Goal: Information Seeking & Learning: Check status

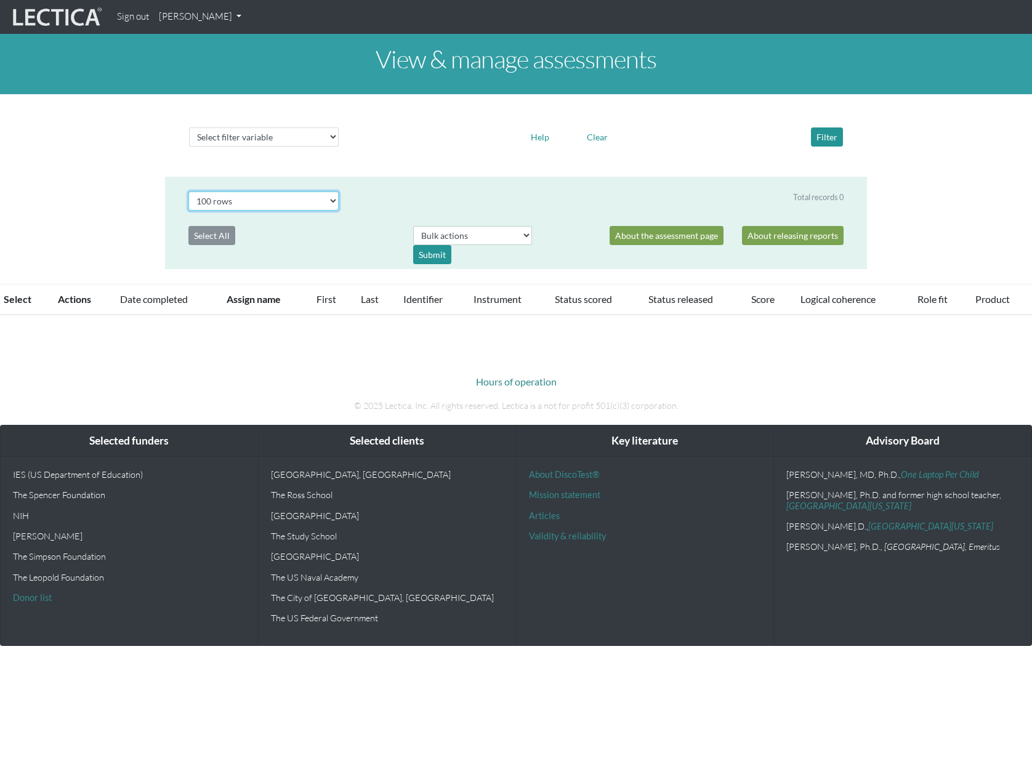
click at [326, 203] on select "Select # rows to display 10 rows 20 rows 50 rows 100 rows 200 rows 500 rows 100…" at bounding box center [263, 200] width 150 height 19
select select "500"
click at [188, 191] on select "Select # rows to display 10 rows 20 rows 50 rows 100 rows 200 rows 500 rows 100…" at bounding box center [263, 200] width 150 height 19
select select "500"
click at [598, 138] on button "Clear" at bounding box center [597, 136] width 32 height 19
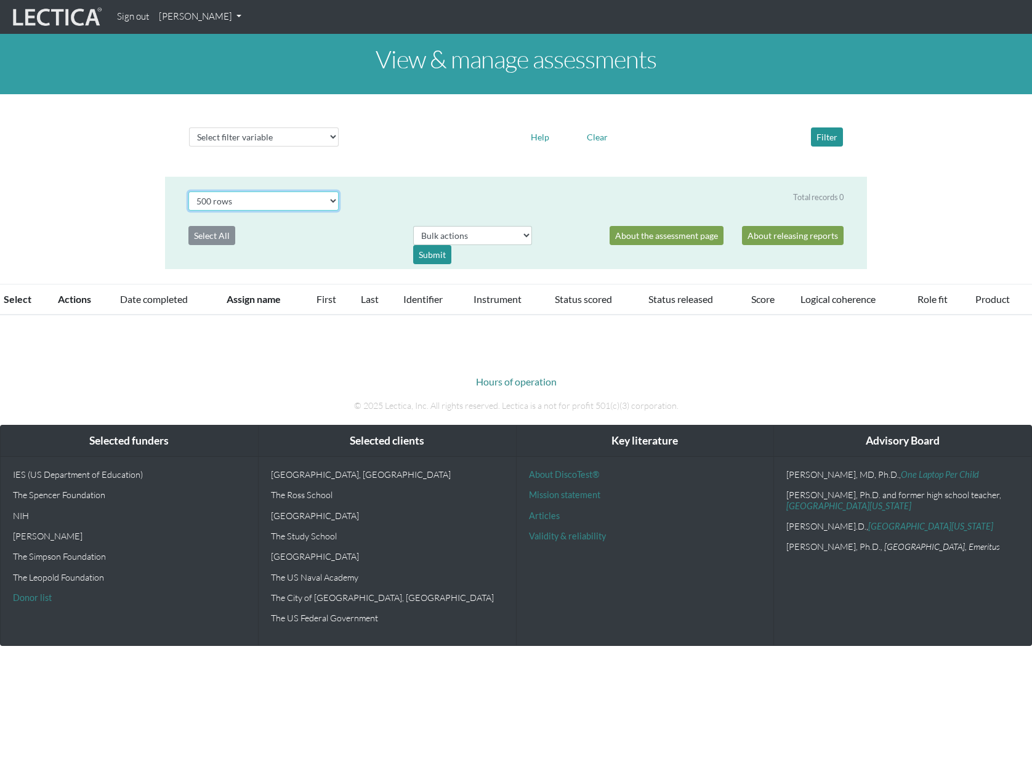
click at [332, 201] on select "Select # rows to display 10 rows 20 rows 50 rows 100 rows 200 rows 500 rows 100…" at bounding box center [263, 200] width 150 height 19
click at [94, 176] on div "View & manage assessments Select filter variable Assignment name Date started D…" at bounding box center [516, 174] width 1032 height 281
click at [316, 134] on select "Select filter variable Assignment name Date started Date completed First name G…" at bounding box center [264, 136] width 150 height 19
select select "assignment__name"
click at [189, 146] on select "Select filter variable Assignment name Date started Date completed First name G…" at bounding box center [264, 136] width 150 height 19
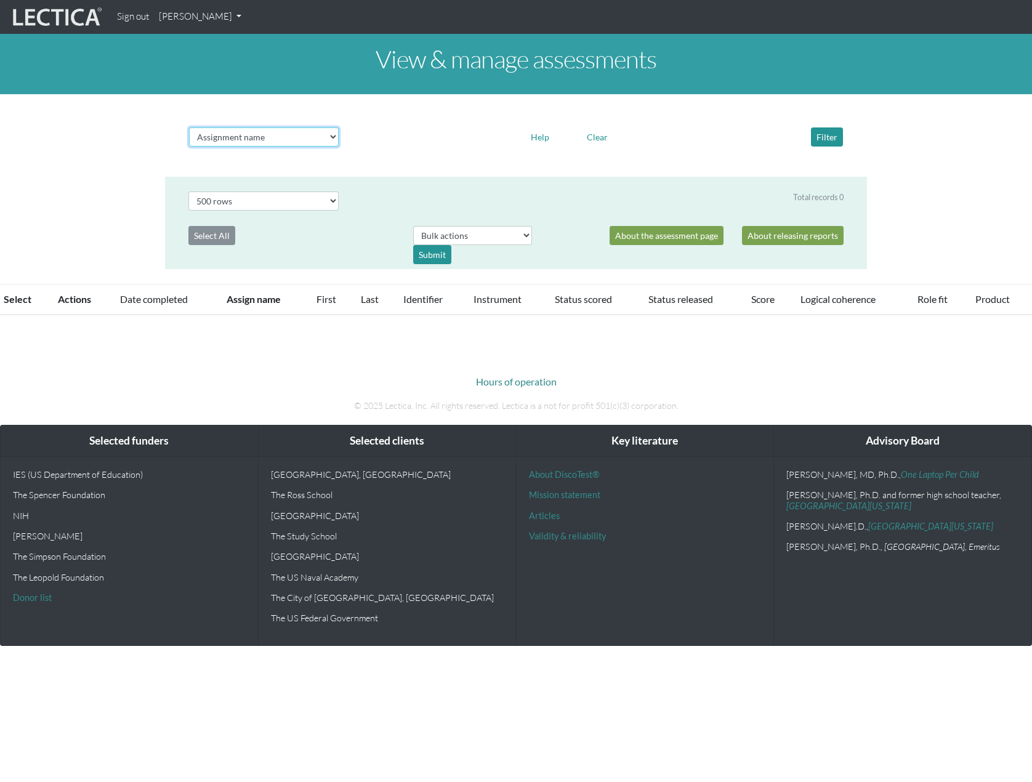
select select
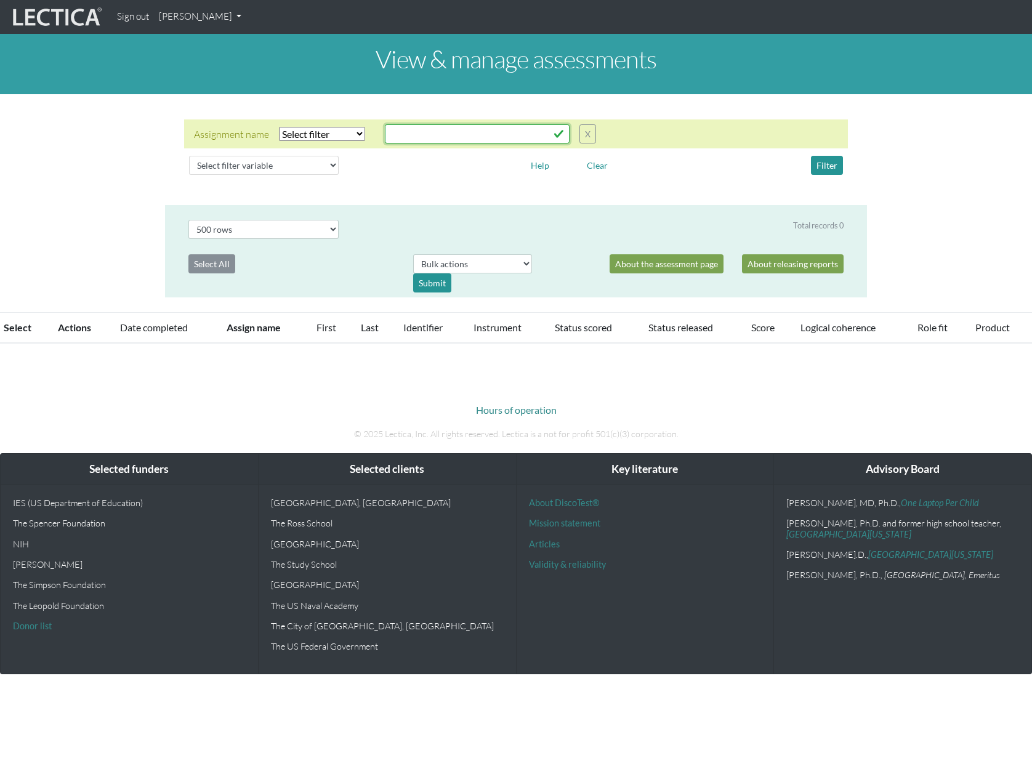
click at [392, 133] on input "text" at bounding box center [477, 133] width 185 height 19
type input "faith"
click at [356, 139] on select "Select filter Equals Does not equal Contains Does not contain Starts with Ends …" at bounding box center [322, 134] width 86 height 14
select select "icontains"
click at [279, 127] on select "Select filter Equals Does not equal Contains Does not contain Starts with Ends …" at bounding box center [322, 134] width 86 height 14
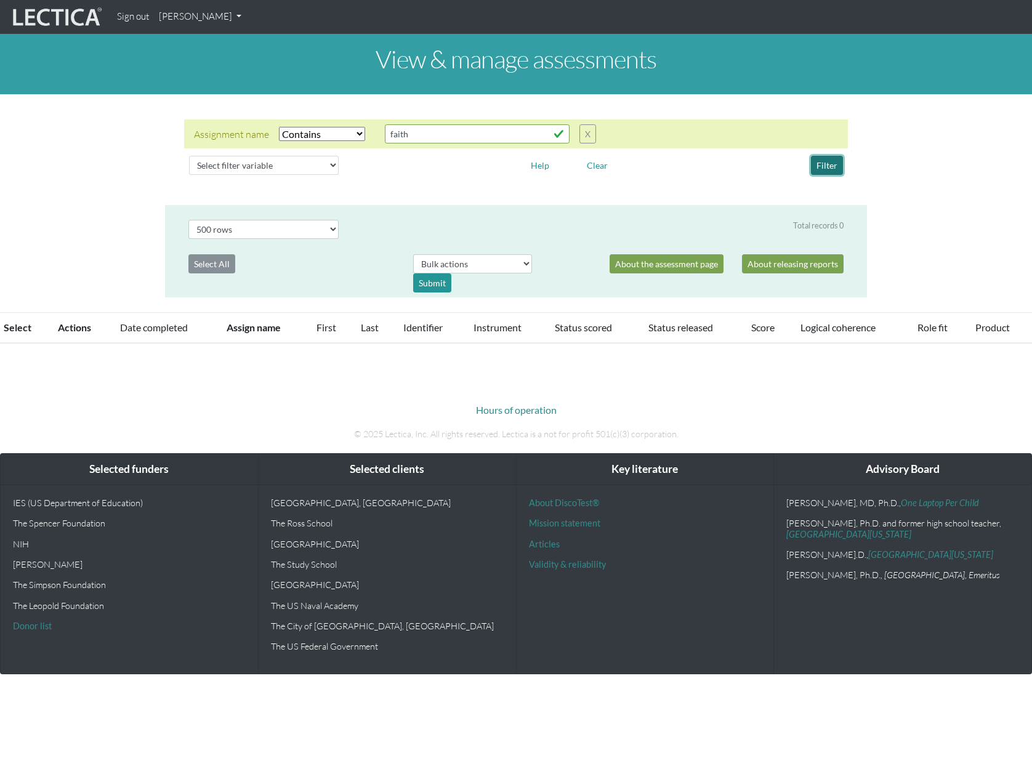
click at [829, 167] on button "Filter" at bounding box center [827, 165] width 32 height 19
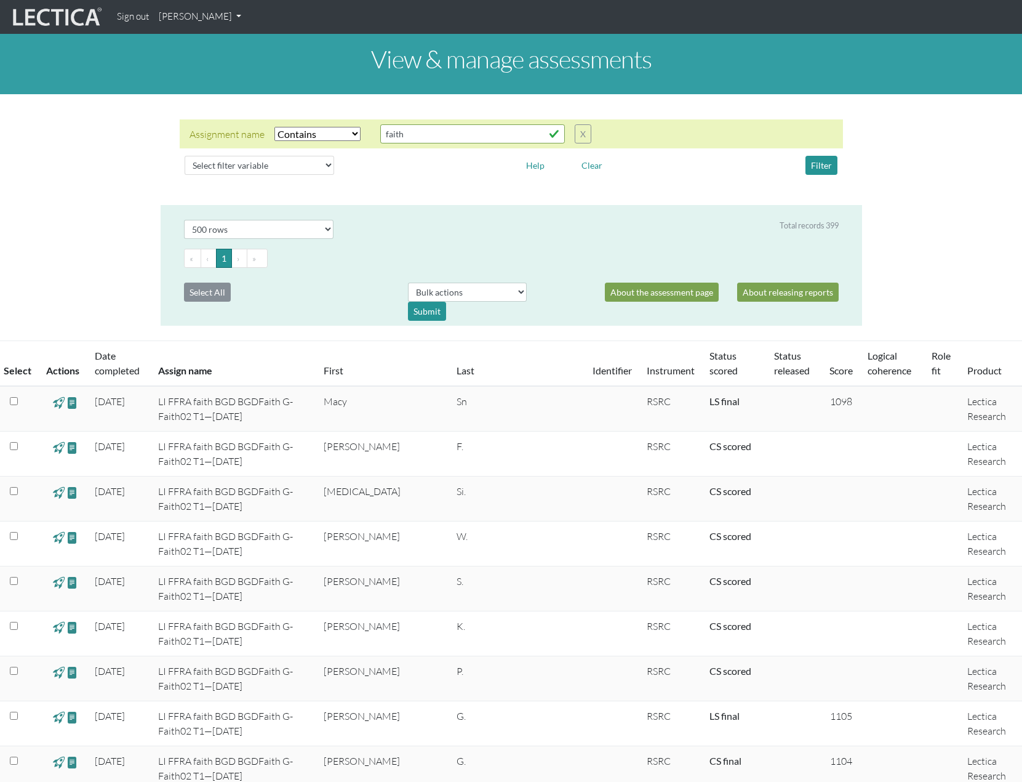
click at [435, 124] on div "Assignment name Select filter Equals Does not equal Contains Does not contain S…" at bounding box center [512, 133] width 664 height 29
click at [435, 136] on input "faith" at bounding box center [472, 133] width 185 height 19
click at [822, 164] on button "Filter" at bounding box center [822, 165] width 32 height 19
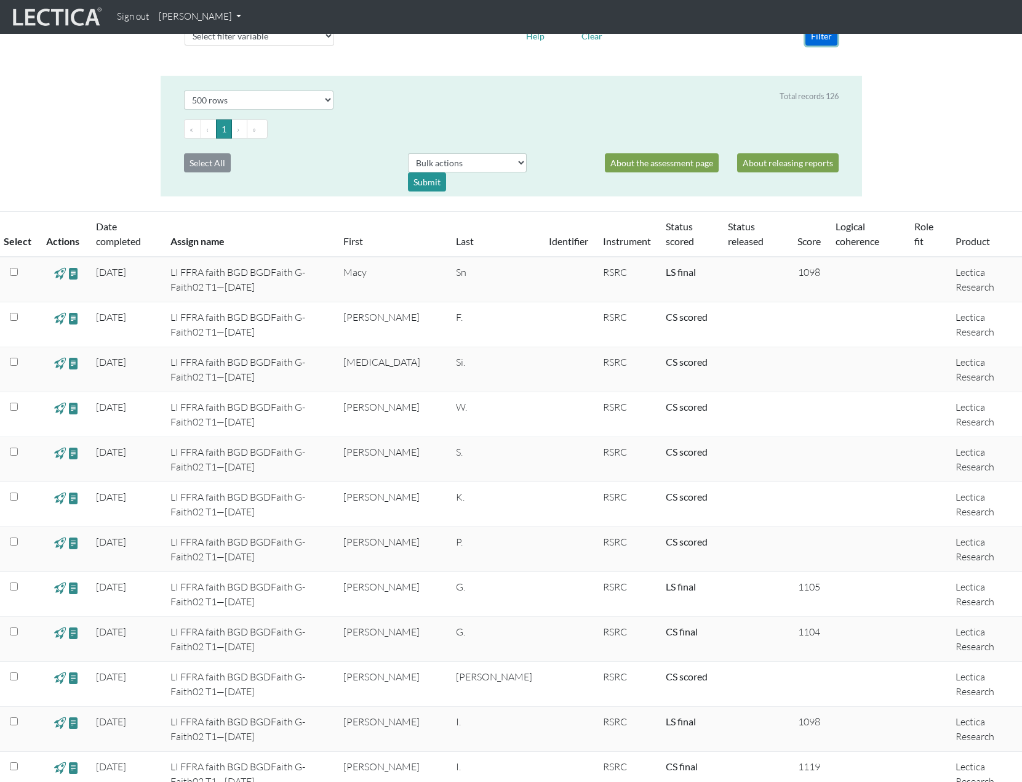
scroll to position [93, 0]
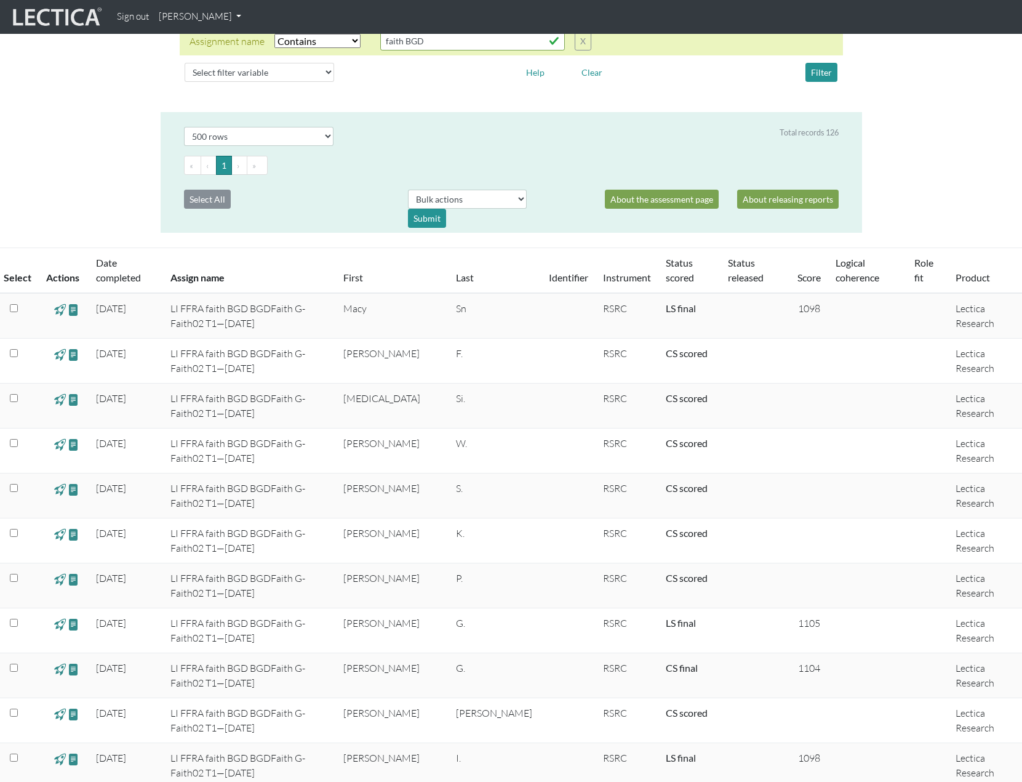
drag, startPoint x: 179, startPoint y: 322, endPoint x: 206, endPoint y: 323, distance: 27.1
click at [206, 323] on td "LI FFRA faith BGD BGDFaith G-Faith02 T1—[DATE]" at bounding box center [249, 316] width 173 height 46
copy td "09-19"
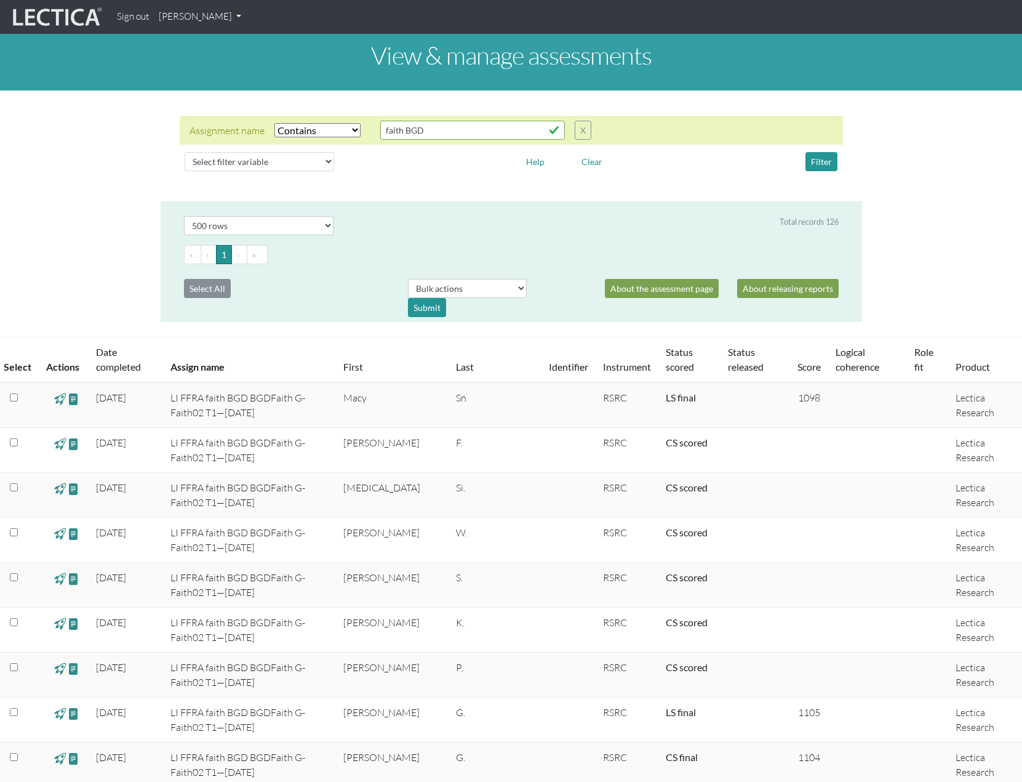
scroll to position [0, 0]
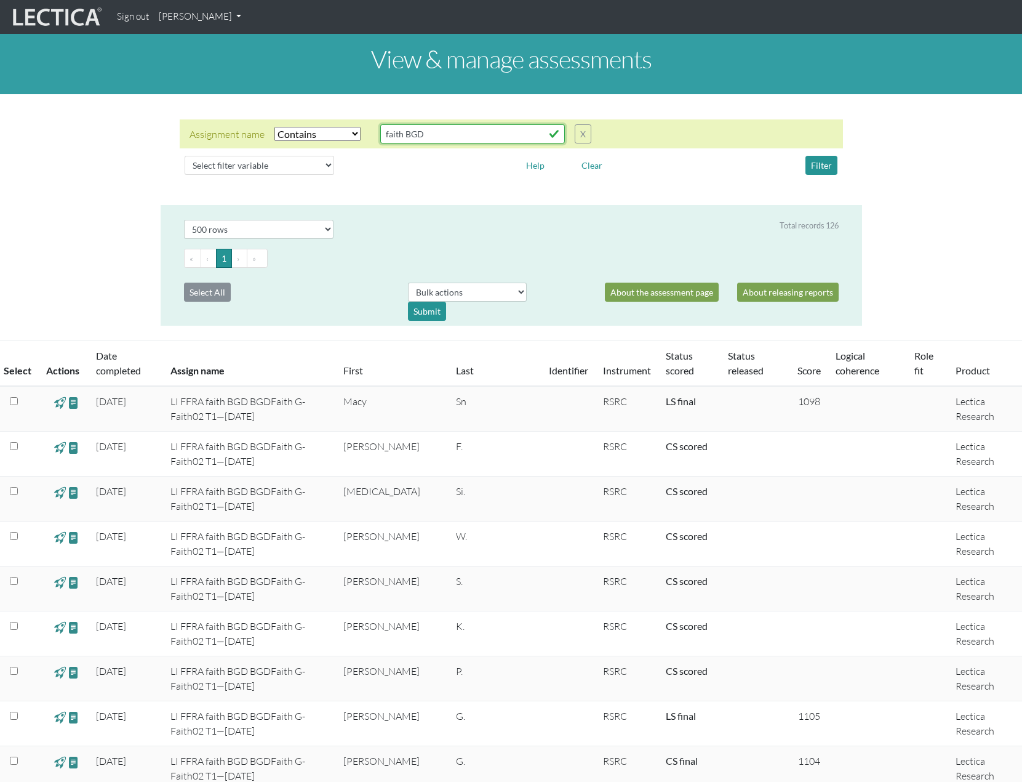
drag, startPoint x: 435, startPoint y: 127, endPoint x: 373, endPoint y: 135, distance: 62.2
click at [373, 135] on div "Assignment name Select filter Equals Does not equal Contains Does not contain S…" at bounding box center [391, 133] width 402 height 19
paste input "09-19"
type input "09-19"
click at [823, 162] on button "Filter" at bounding box center [822, 165] width 32 height 19
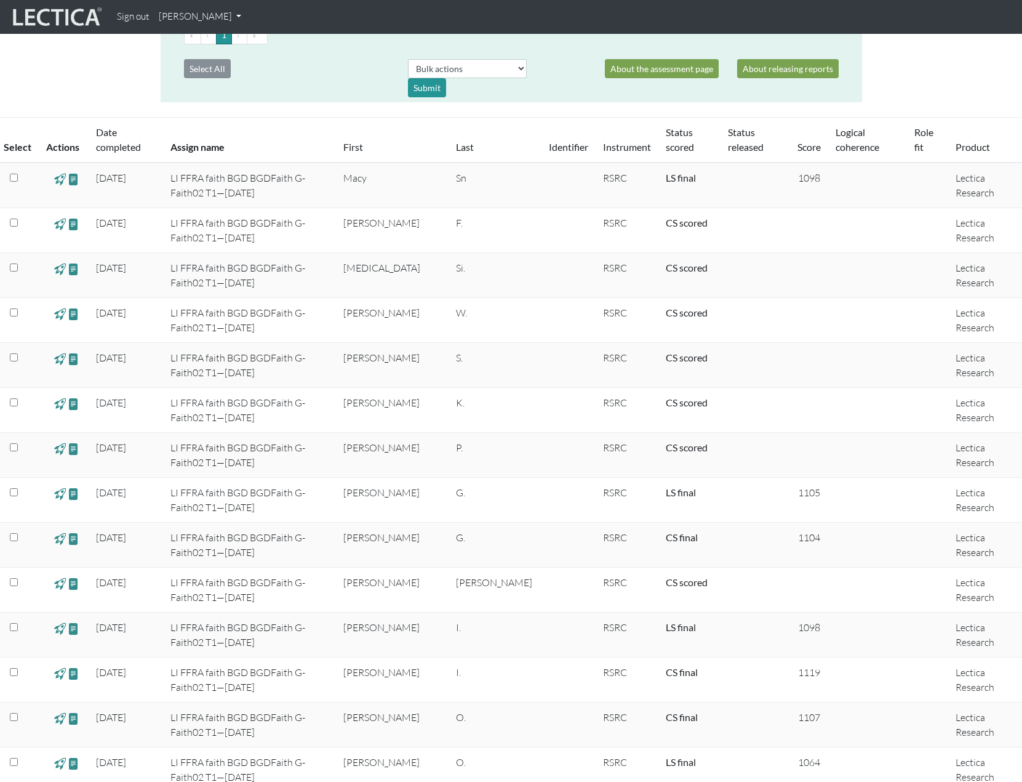
scroll to position [369, 0]
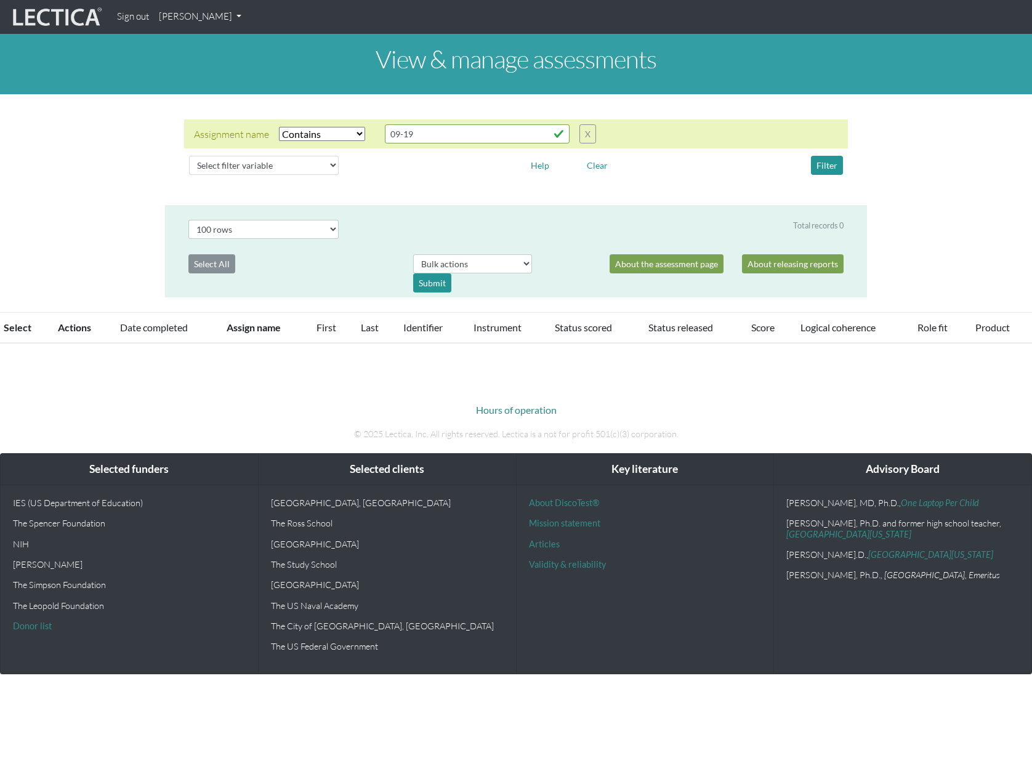
select select "icontains"
select select "100"
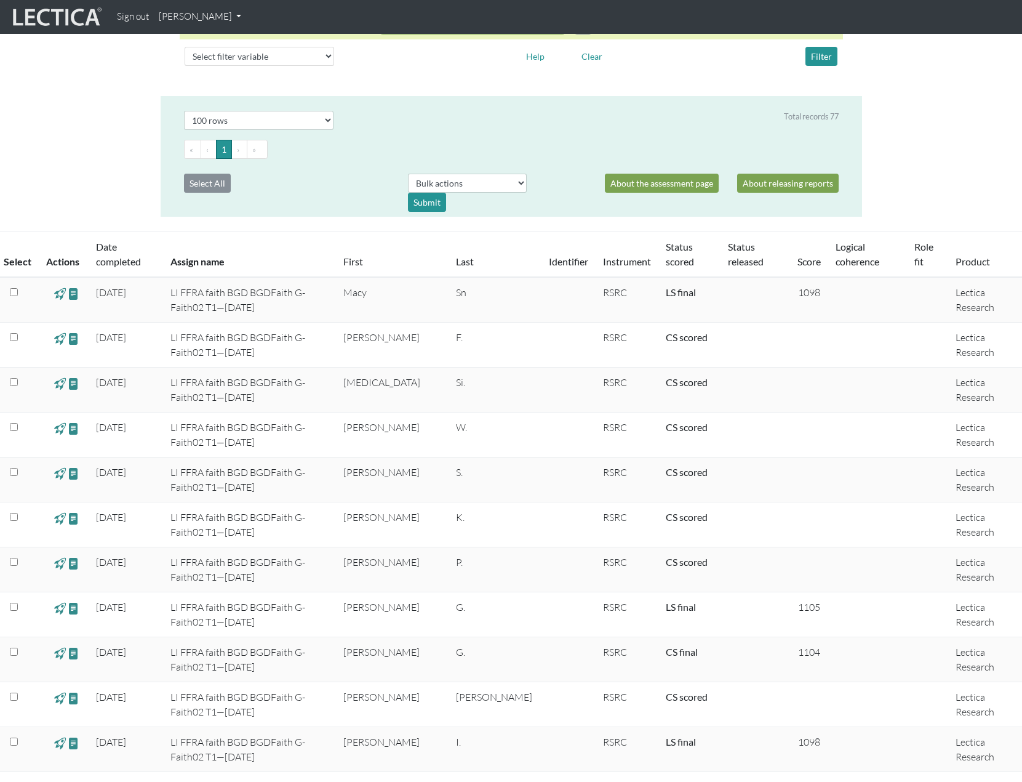
scroll to position [95, 0]
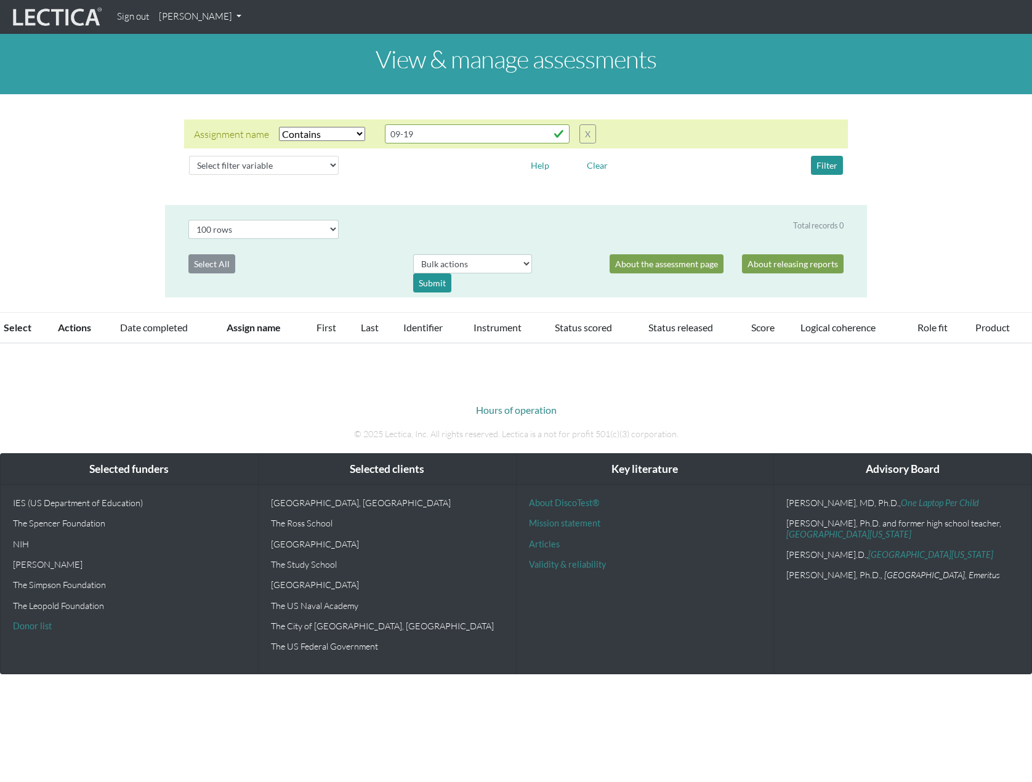
select select "icontains"
select select "100"
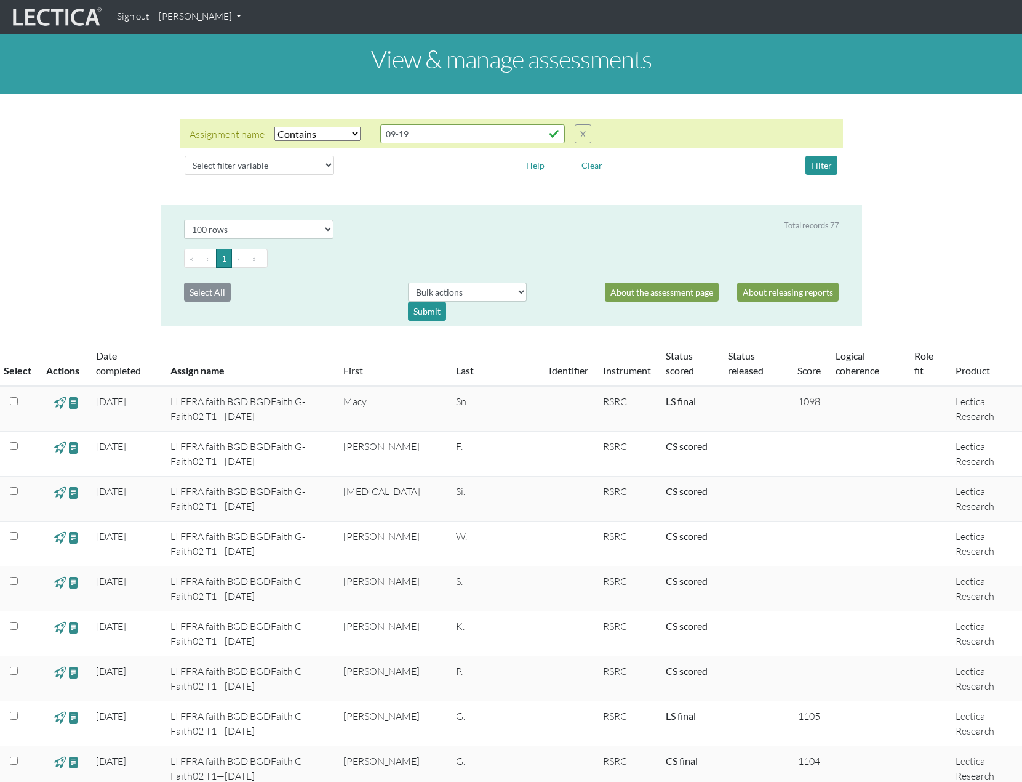
click at [77, 627] on span at bounding box center [74, 627] width 12 height 14
click at [297, 530] on td "LI FFRA faith BGD BGDFaith G-Faith02 T1—[DATE]" at bounding box center [249, 543] width 173 height 45
click at [428, 620] on td "[PERSON_NAME]" at bounding box center [392, 633] width 113 height 45
click at [427, 626] on td "[PERSON_NAME]" at bounding box center [392, 633] width 113 height 45
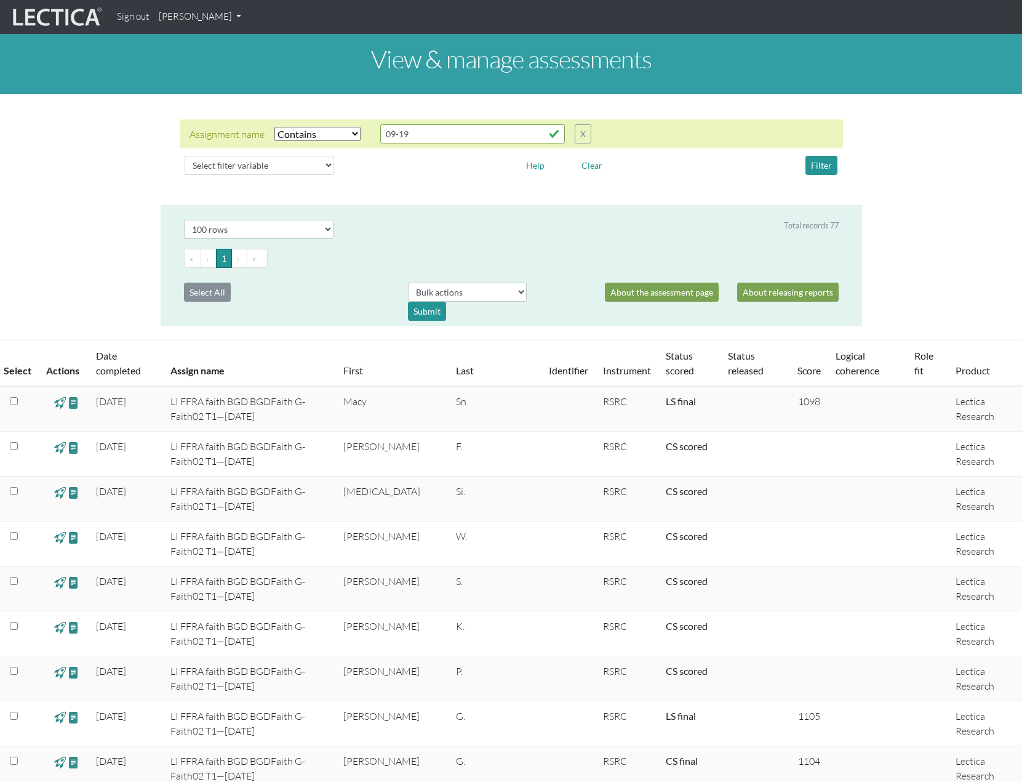
click at [336, 627] on td "LI FFRA faith BGD BGDFaith G-Faith02 T1—[DATE]" at bounding box center [249, 633] width 173 height 45
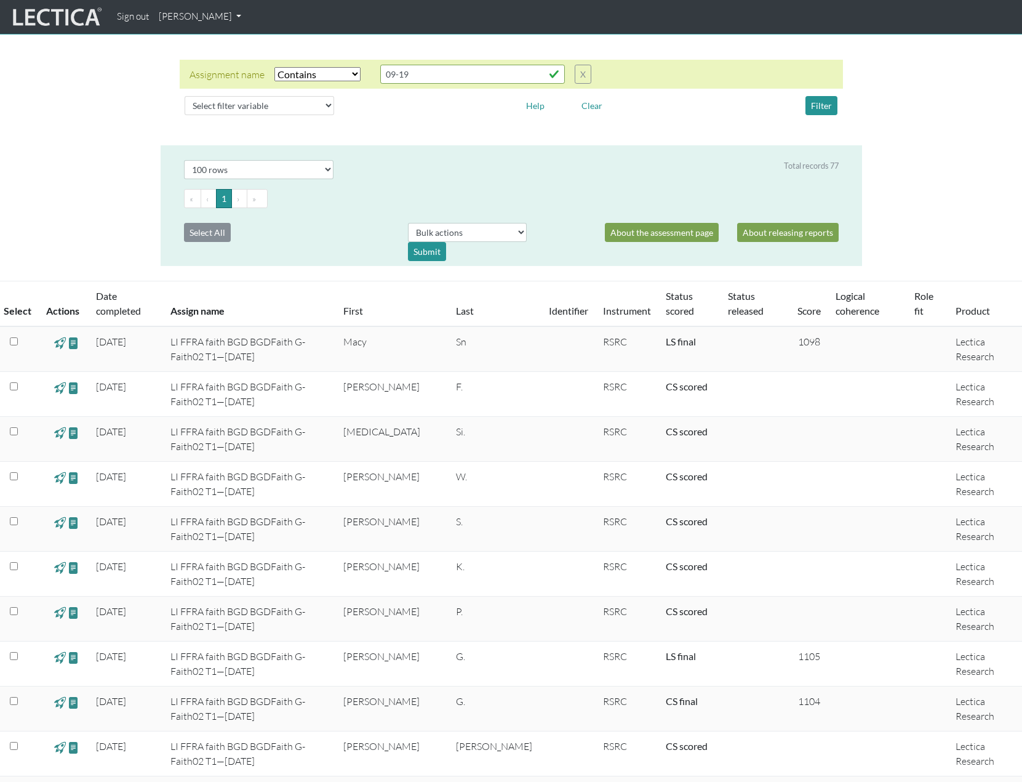
scroll to position [62, 0]
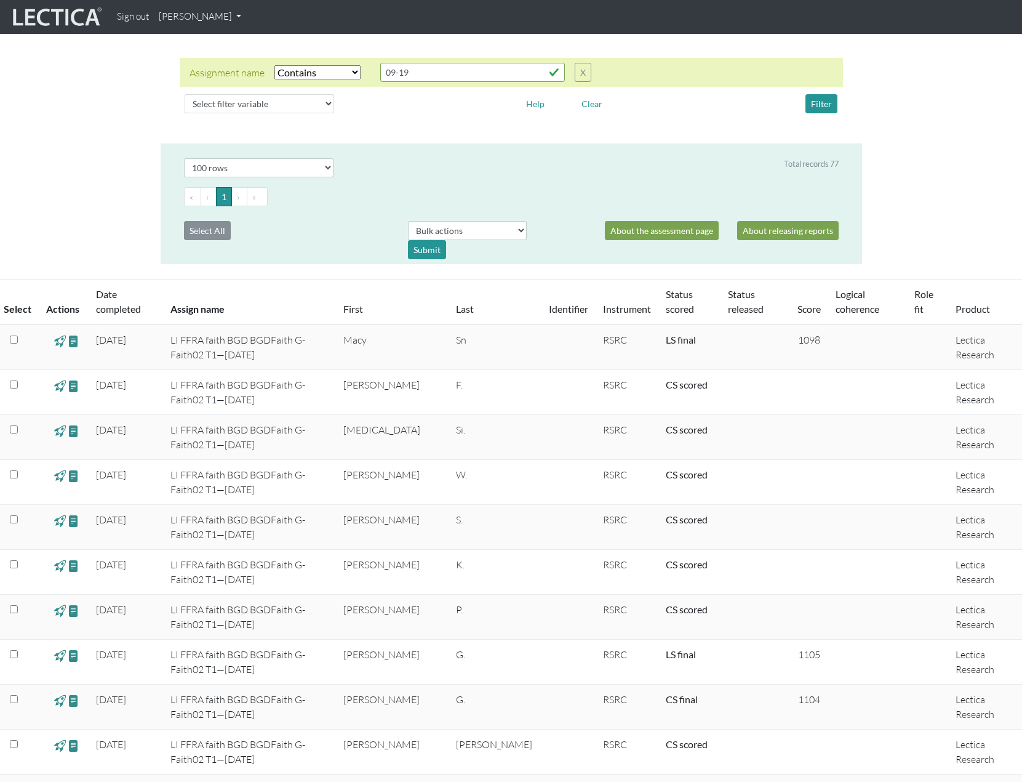
click at [428, 563] on td "[PERSON_NAME]" at bounding box center [392, 572] width 113 height 45
drag, startPoint x: 355, startPoint y: 561, endPoint x: 400, endPoint y: 569, distance: 45.6
click at [336, 561] on td "LI FFRA faith BGD BGDFaith G-Faith02 T1—[DATE]" at bounding box center [249, 572] width 173 height 45
click at [413, 564] on td "[PERSON_NAME]" at bounding box center [392, 572] width 113 height 45
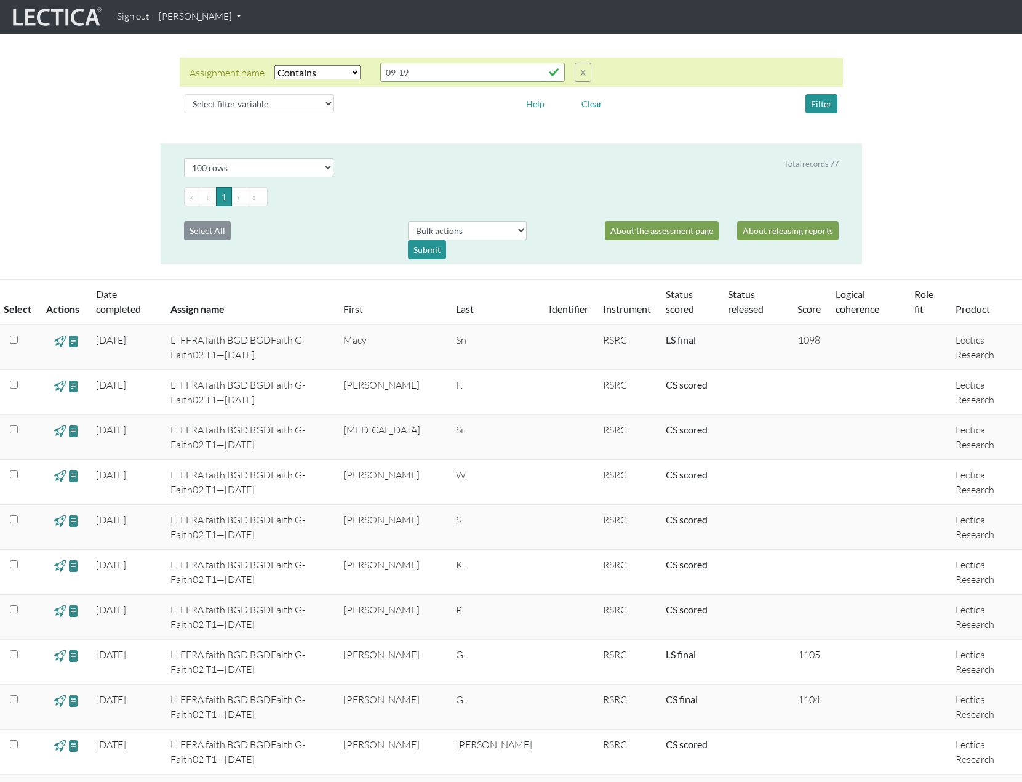
click at [469, 566] on td "K." at bounding box center [495, 572] width 93 height 45
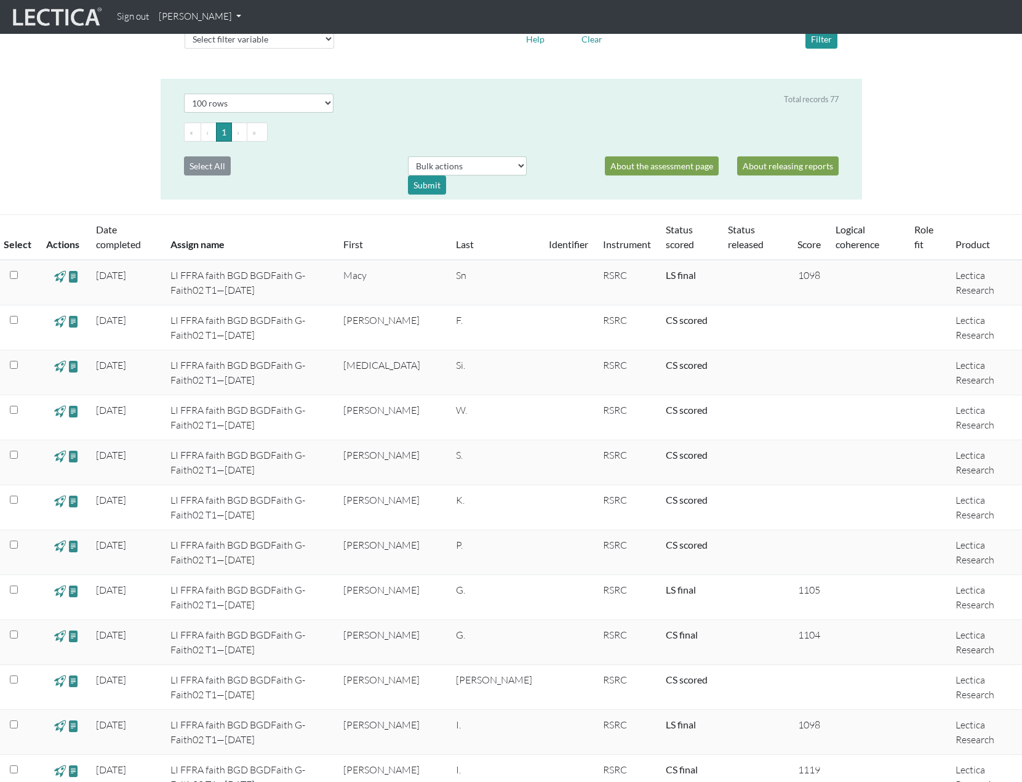
scroll to position [246, 0]
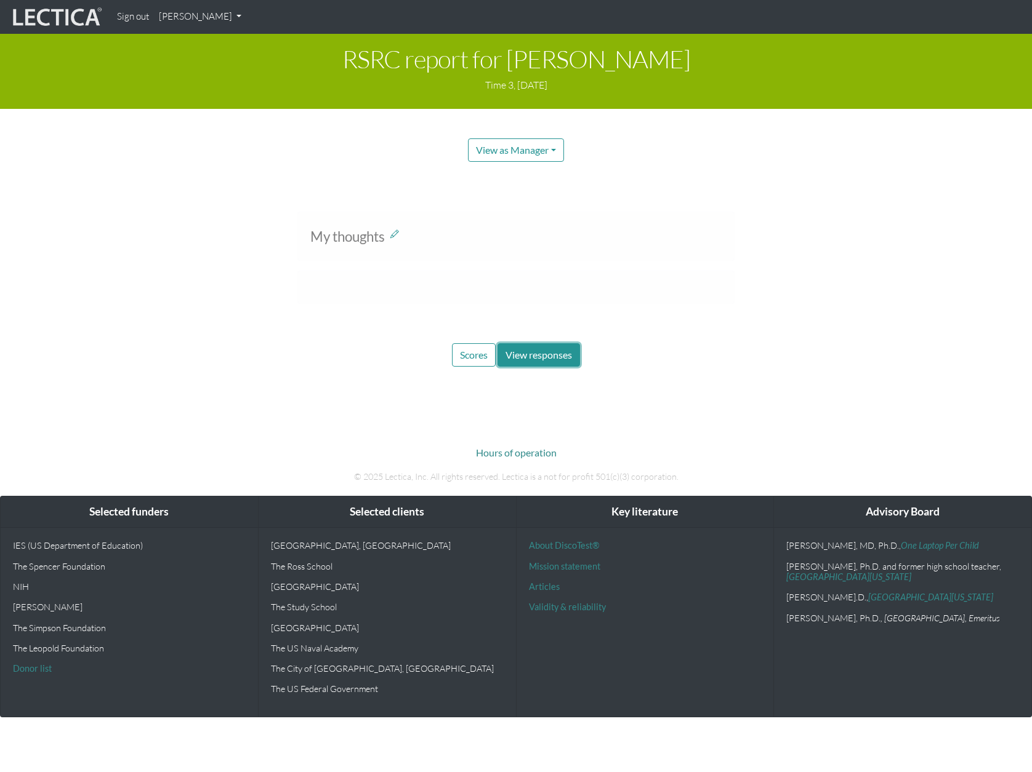
click at [543, 355] on span "View responses" at bounding box center [538, 355] width 66 height 12
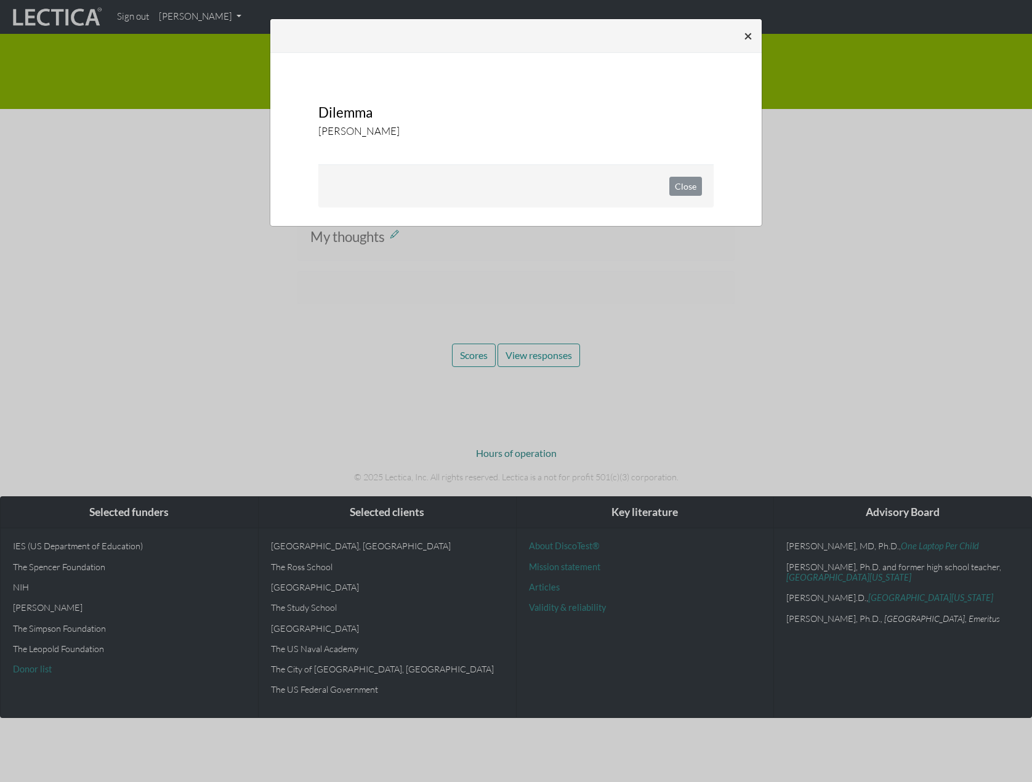
click at [746, 38] on span "×" at bounding box center [748, 35] width 9 height 18
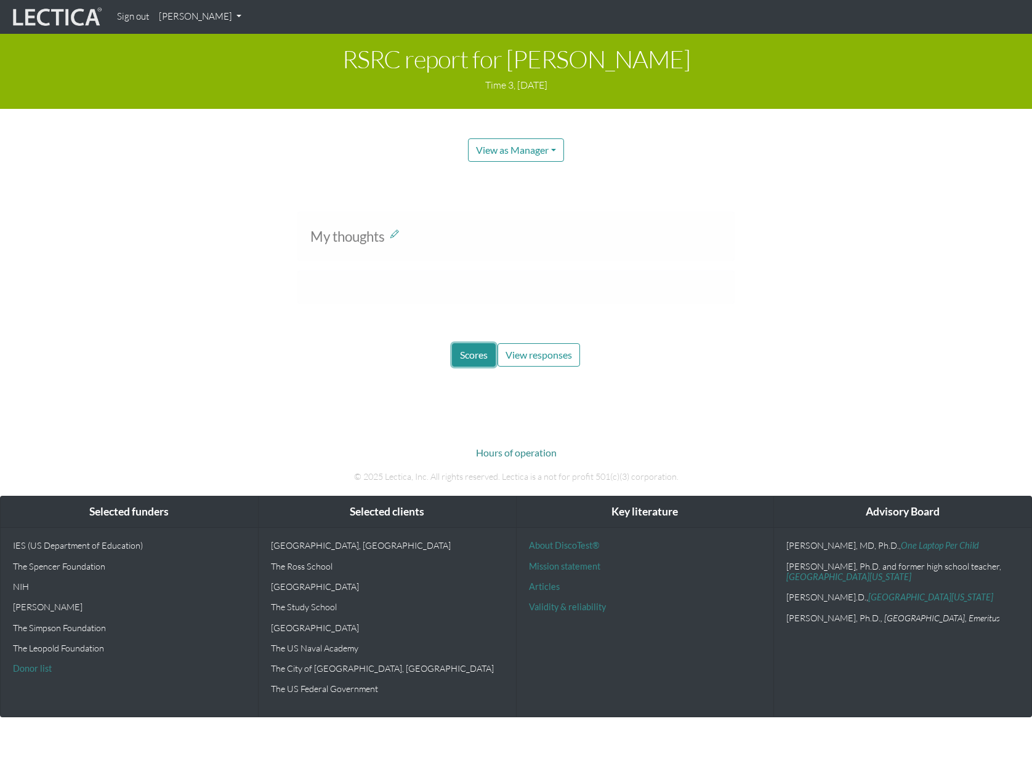
click at [470, 352] on span "Scores" at bounding box center [474, 355] width 28 height 12
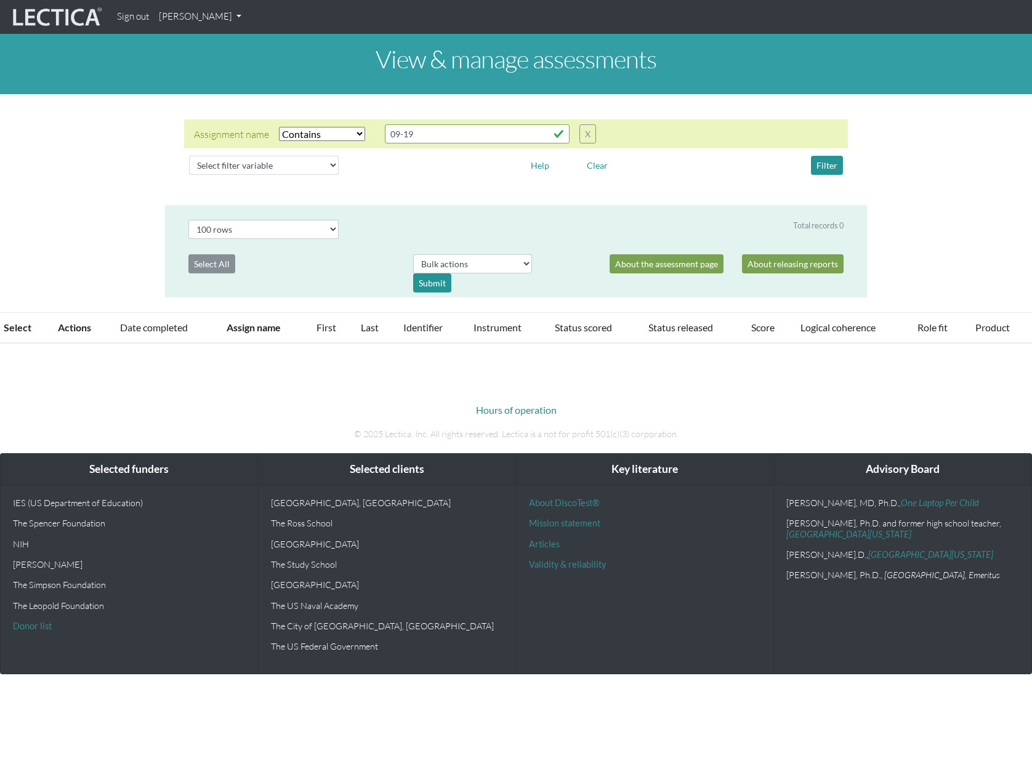
select select "icontains"
select select "100"
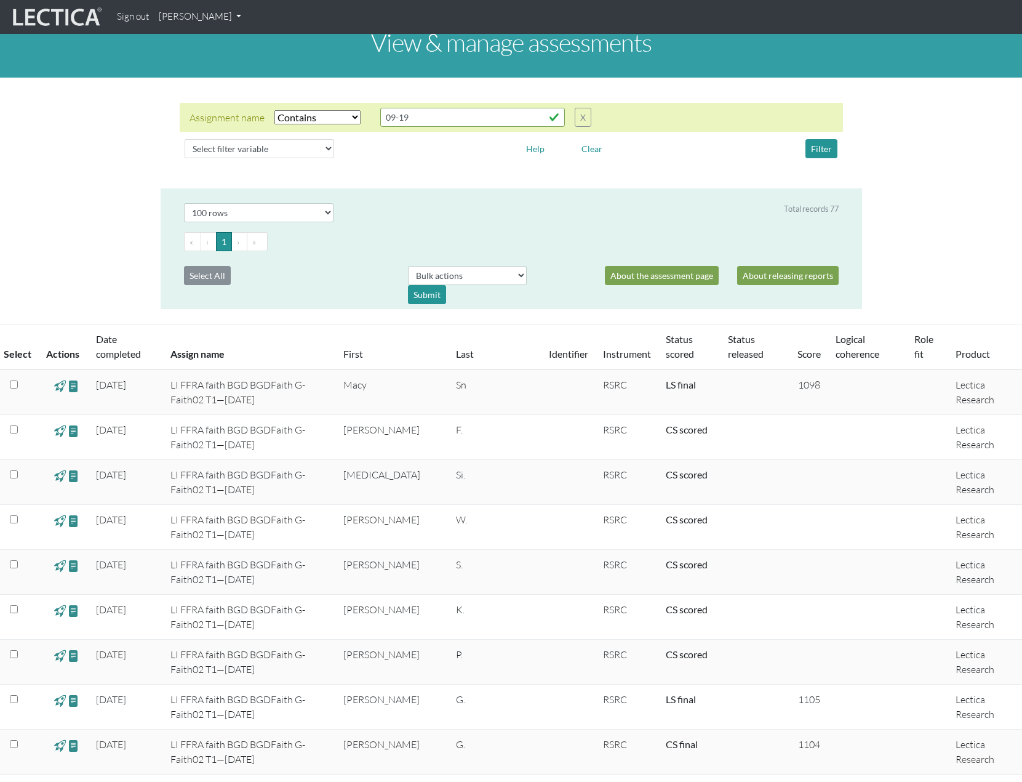
scroll to position [3, 0]
